Goal: Navigation & Orientation: Understand site structure

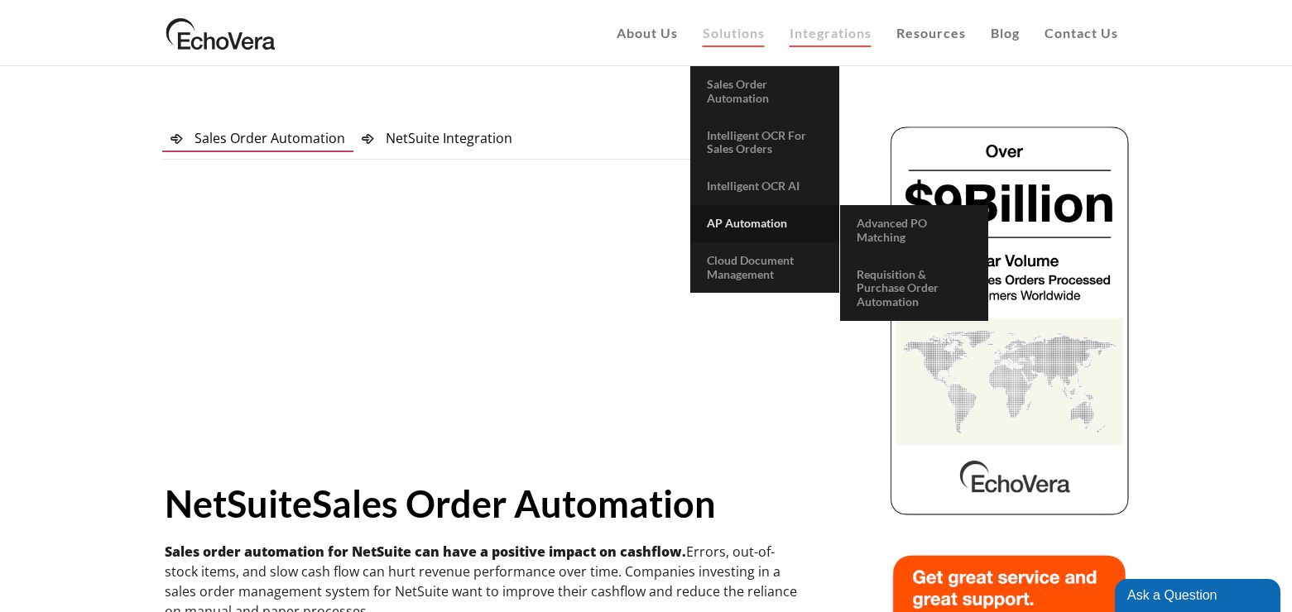
click at [741, 229] on span "AP Automation" at bounding box center [747, 223] width 80 height 14
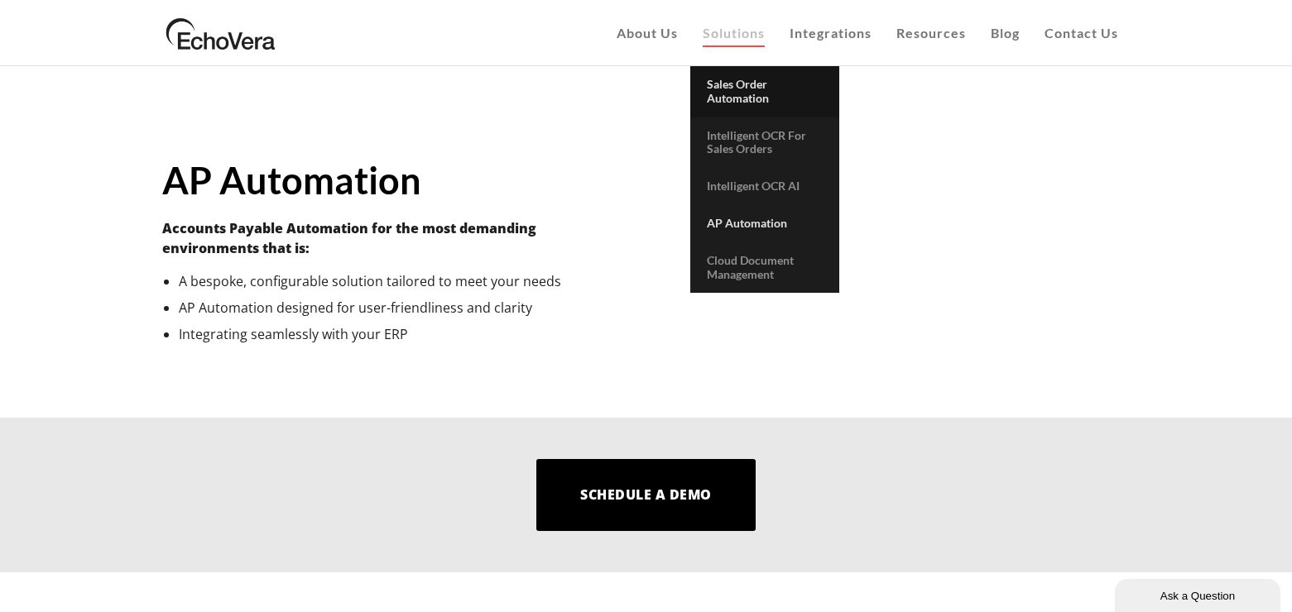
click at [735, 101] on span "Sales Order Automation" at bounding box center [738, 91] width 62 height 28
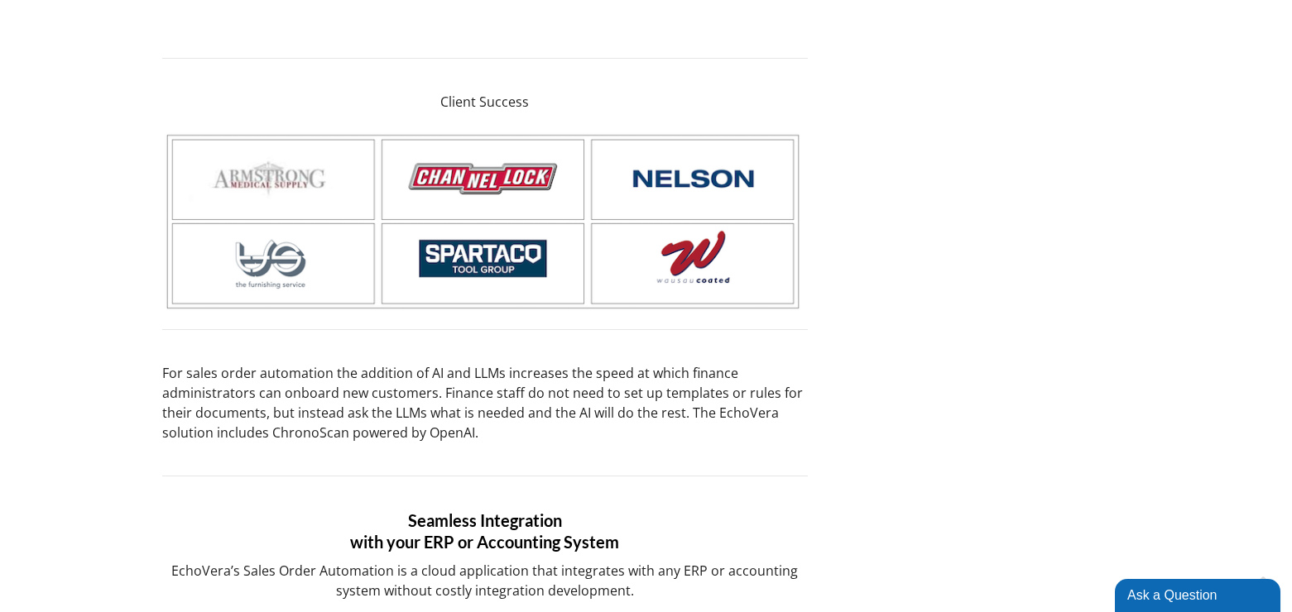
scroll to position [2230, 0]
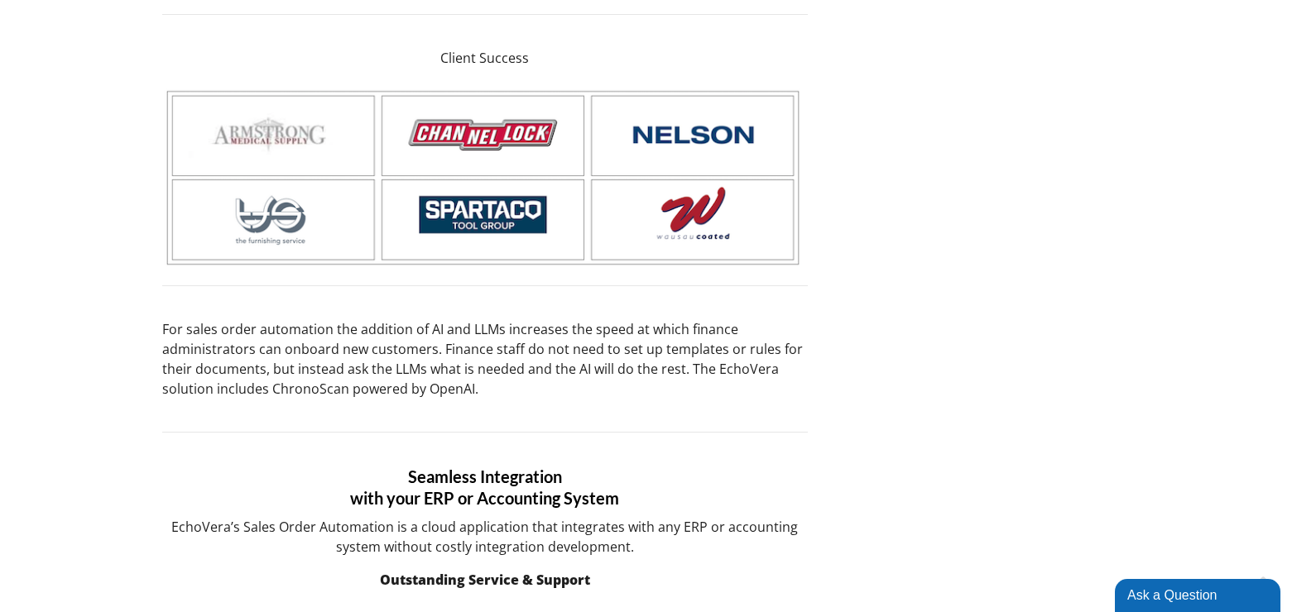
click at [530, 134] on img at bounding box center [485, 176] width 646 height 191
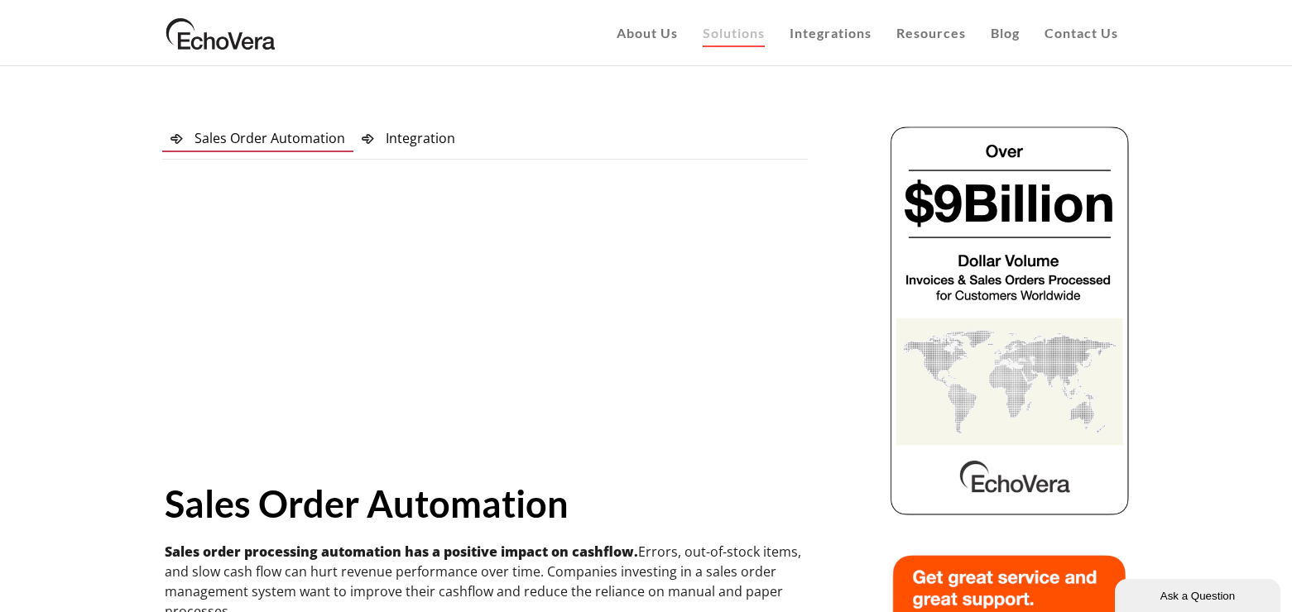
click at [216, 43] on img at bounding box center [221, 32] width 118 height 41
